Goal: Information Seeking & Learning: Learn about a topic

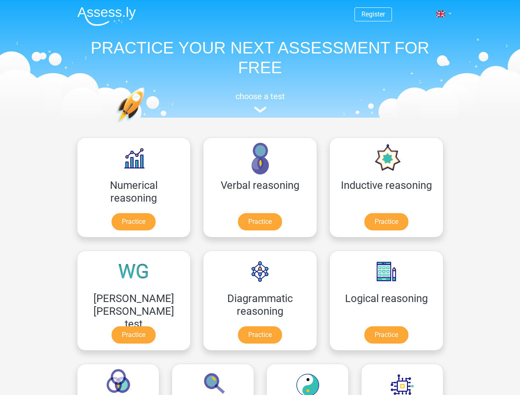
click at [441, 14] on span at bounding box center [441, 14] width 9 height 7
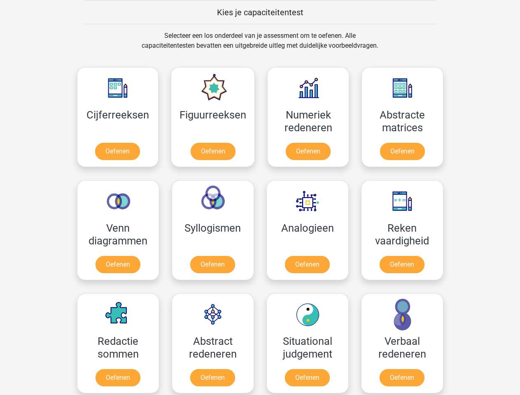
scroll to position [319, 0]
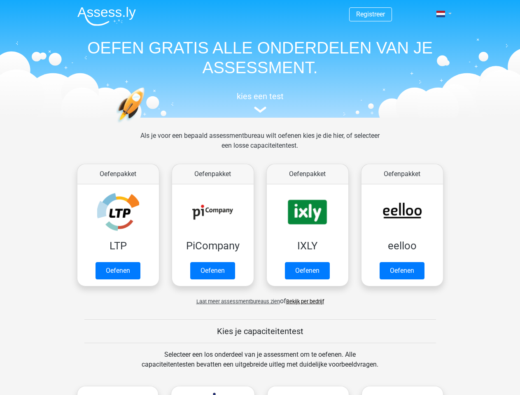
click at [441, 14] on span at bounding box center [441, 14] width 9 height 7
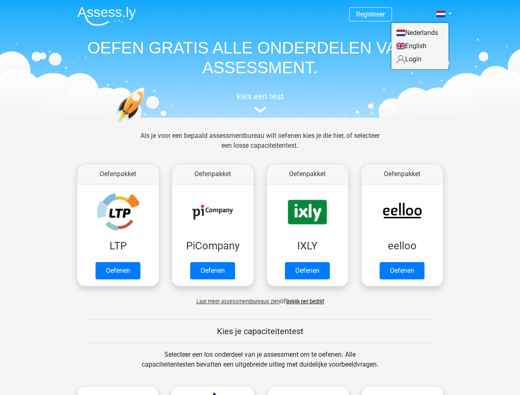
click at [236, 301] on span "Laat meer assessmentbureaus zien" at bounding box center [238, 302] width 84 height 6
